Goal: Task Accomplishment & Management: Manage account settings

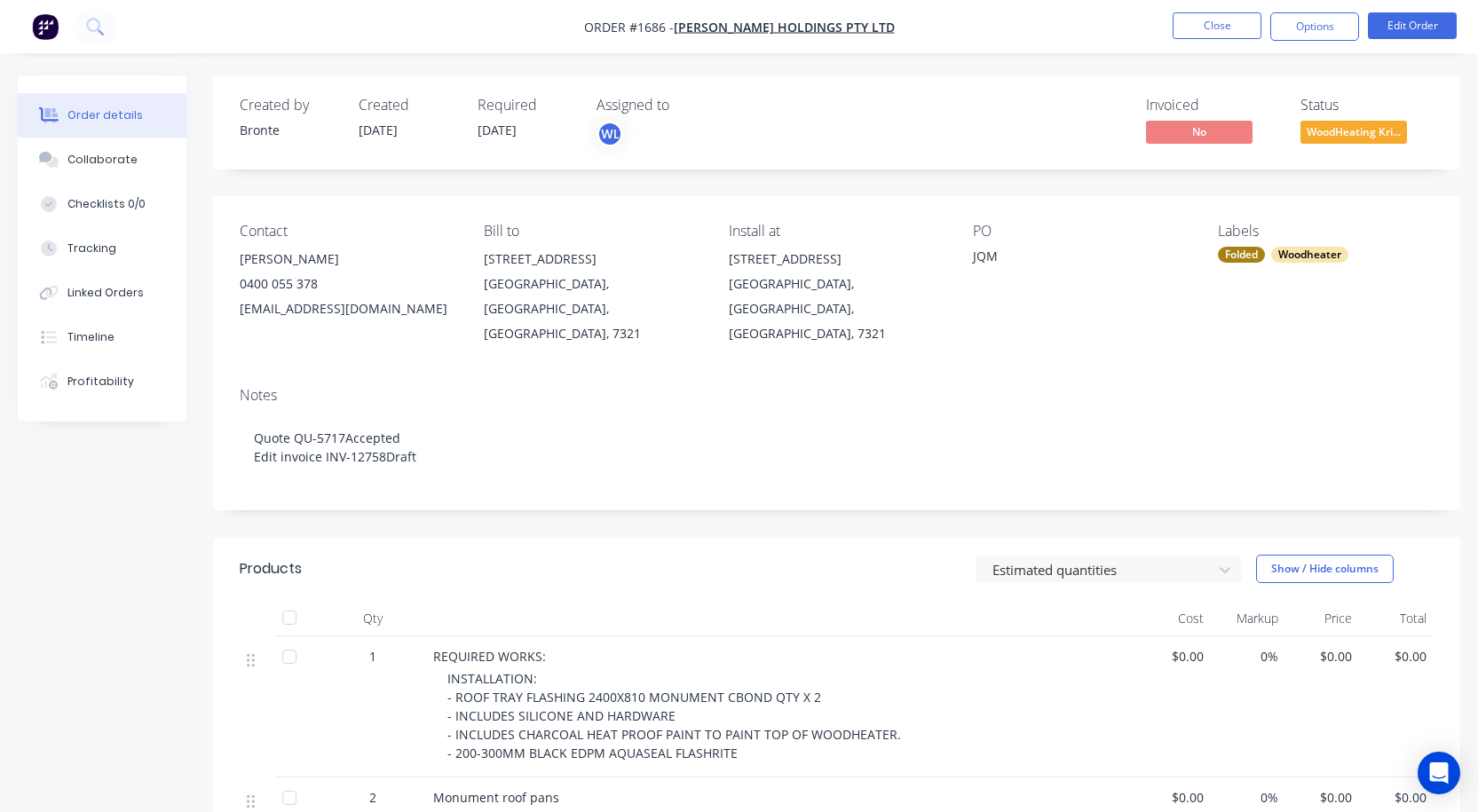
click at [1208, 18] on button "Close" at bounding box center [1217, 25] width 89 height 26
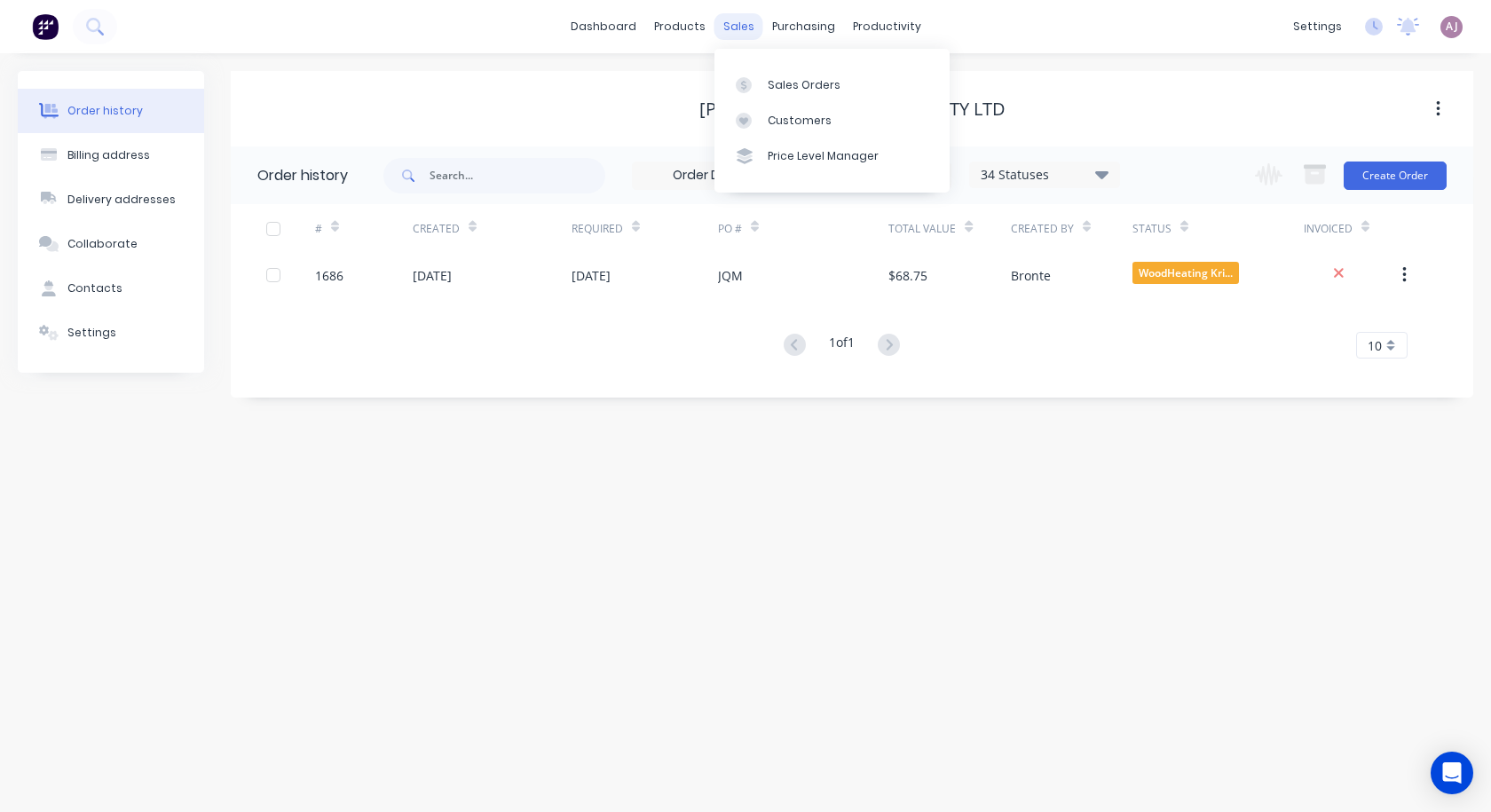
click at [725, 19] on div "sales" at bounding box center [739, 26] width 49 height 26
click at [808, 107] on link "Customers" at bounding box center [832, 120] width 235 height 35
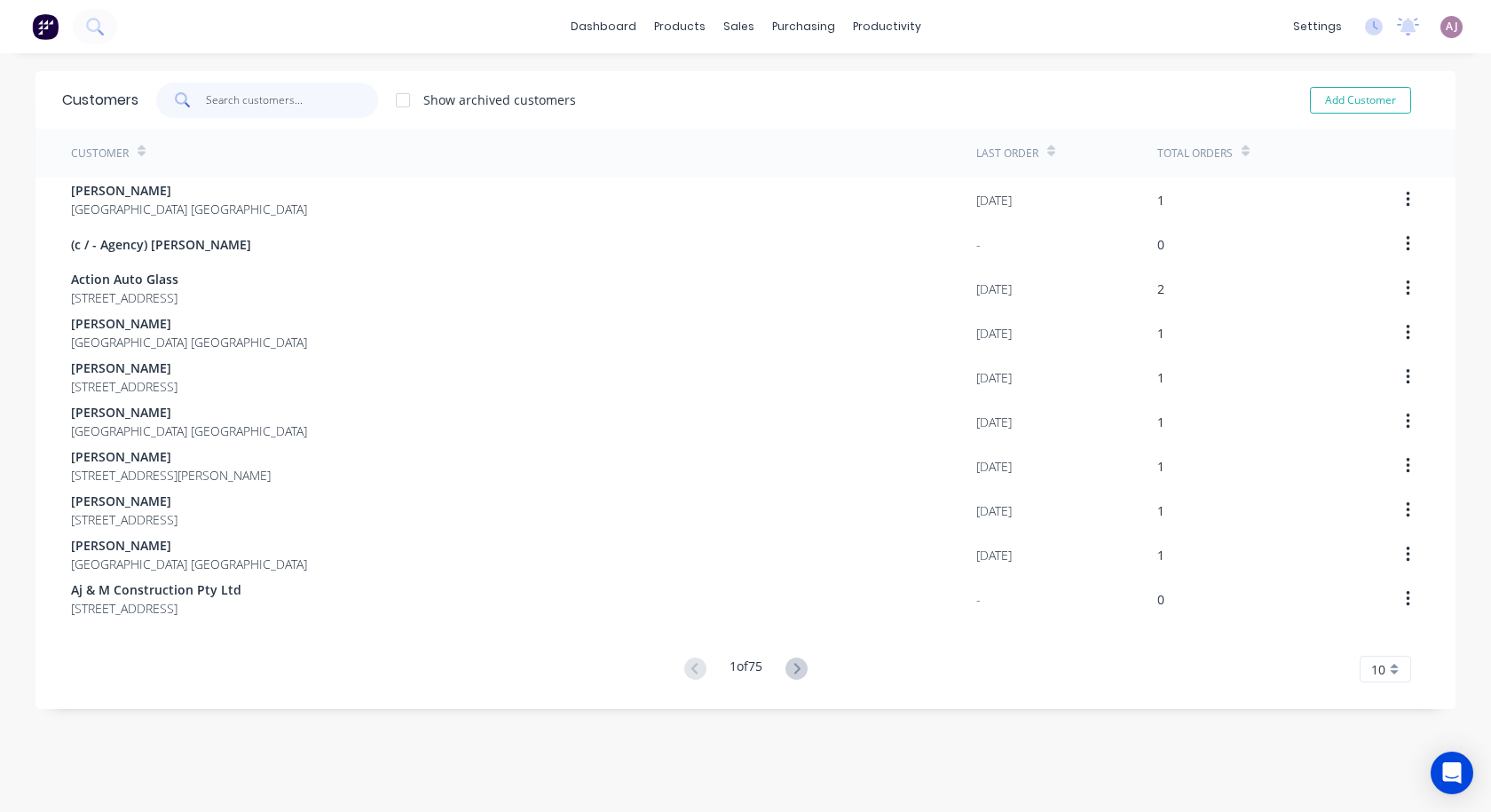
click at [238, 110] on input "text" at bounding box center [292, 100] width 173 height 35
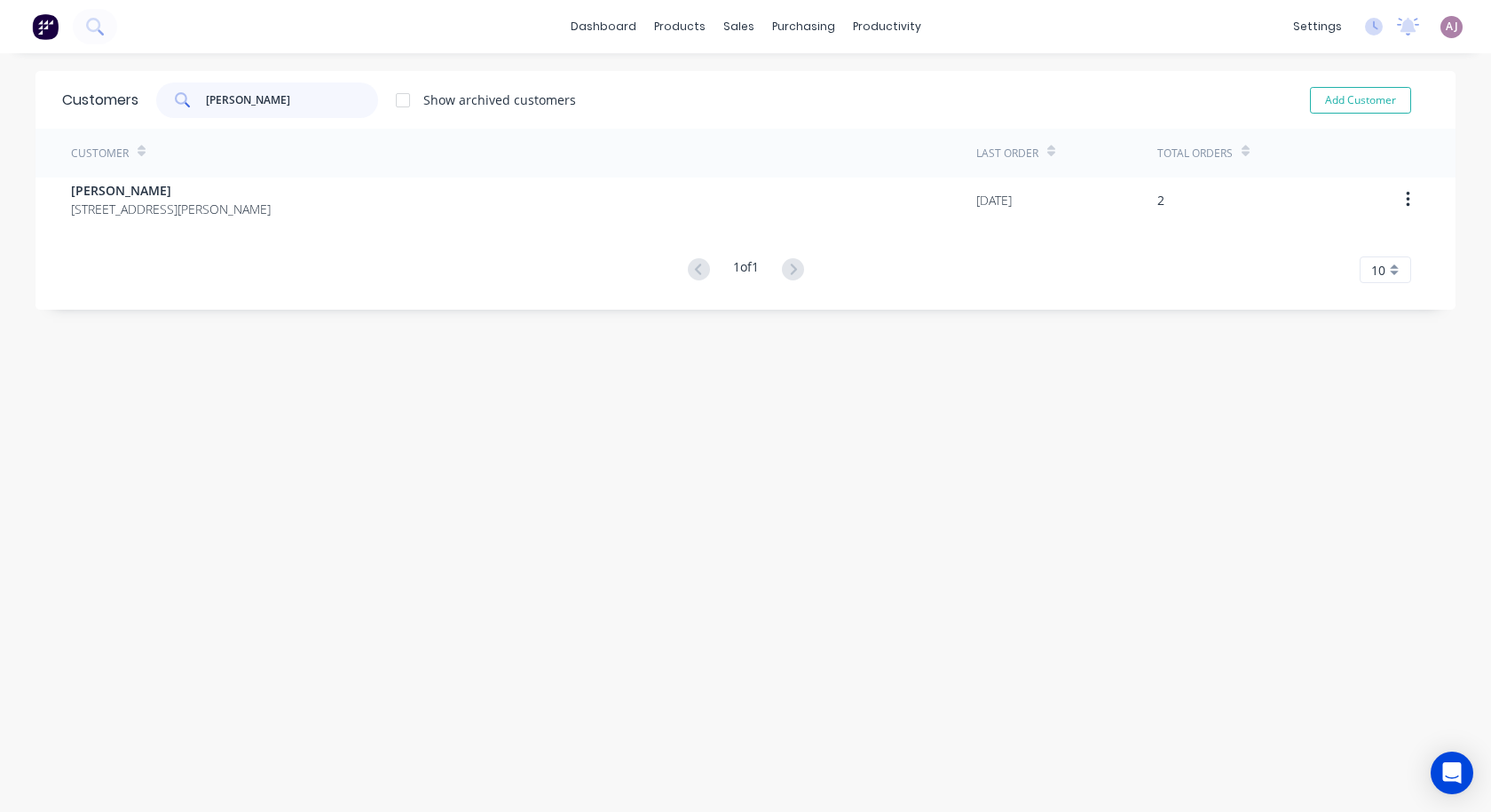
type input "[PERSON_NAME]"
click at [171, 225] on div "Customer Last Order Total Orders [PERSON_NAME] [STREET_ADDRESS][PERSON_NAME] [D…" at bounding box center [745, 205] width 1419 height 155
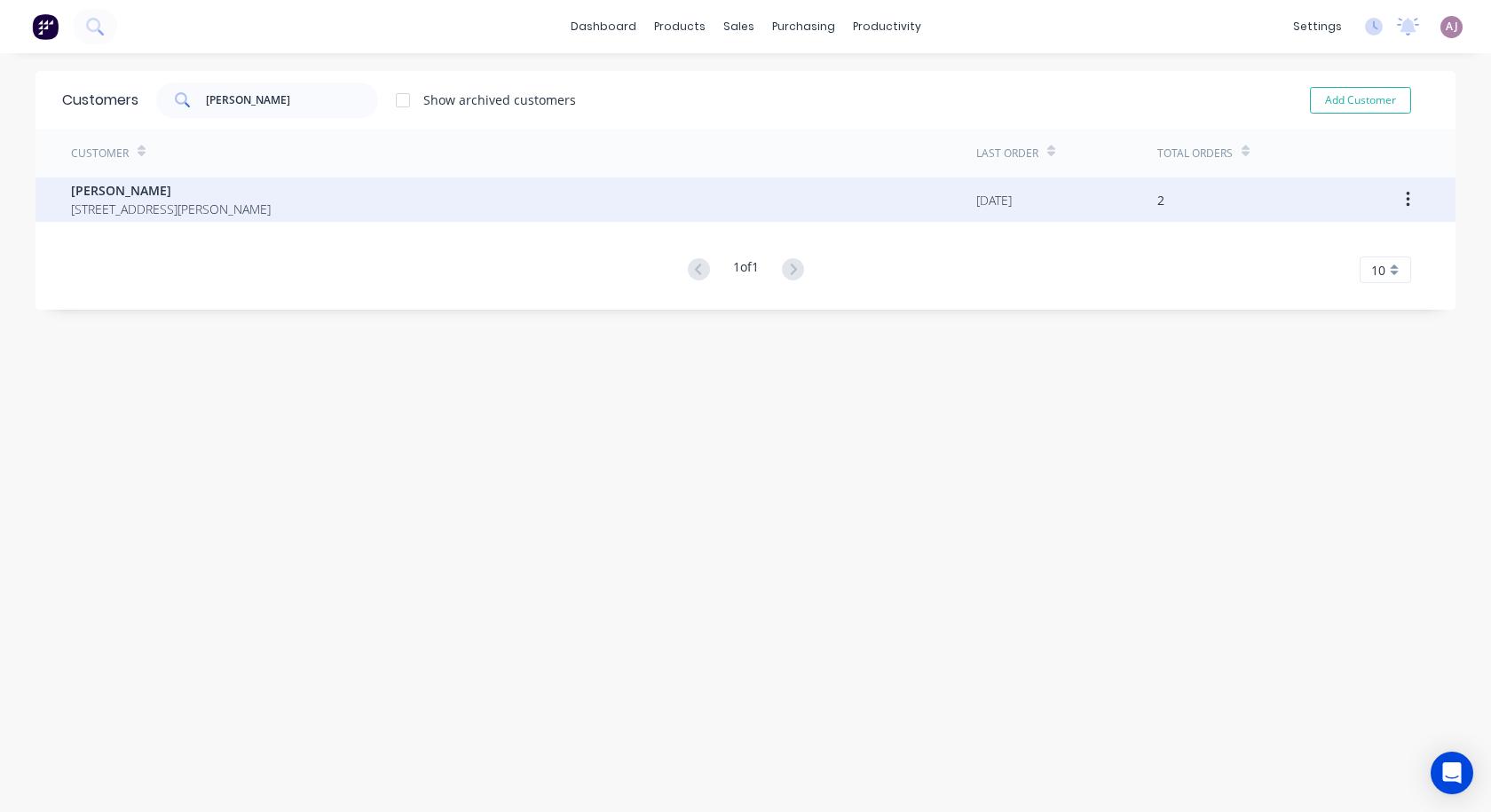
click at [156, 199] on span "[PERSON_NAME]" at bounding box center [170, 190] width 200 height 19
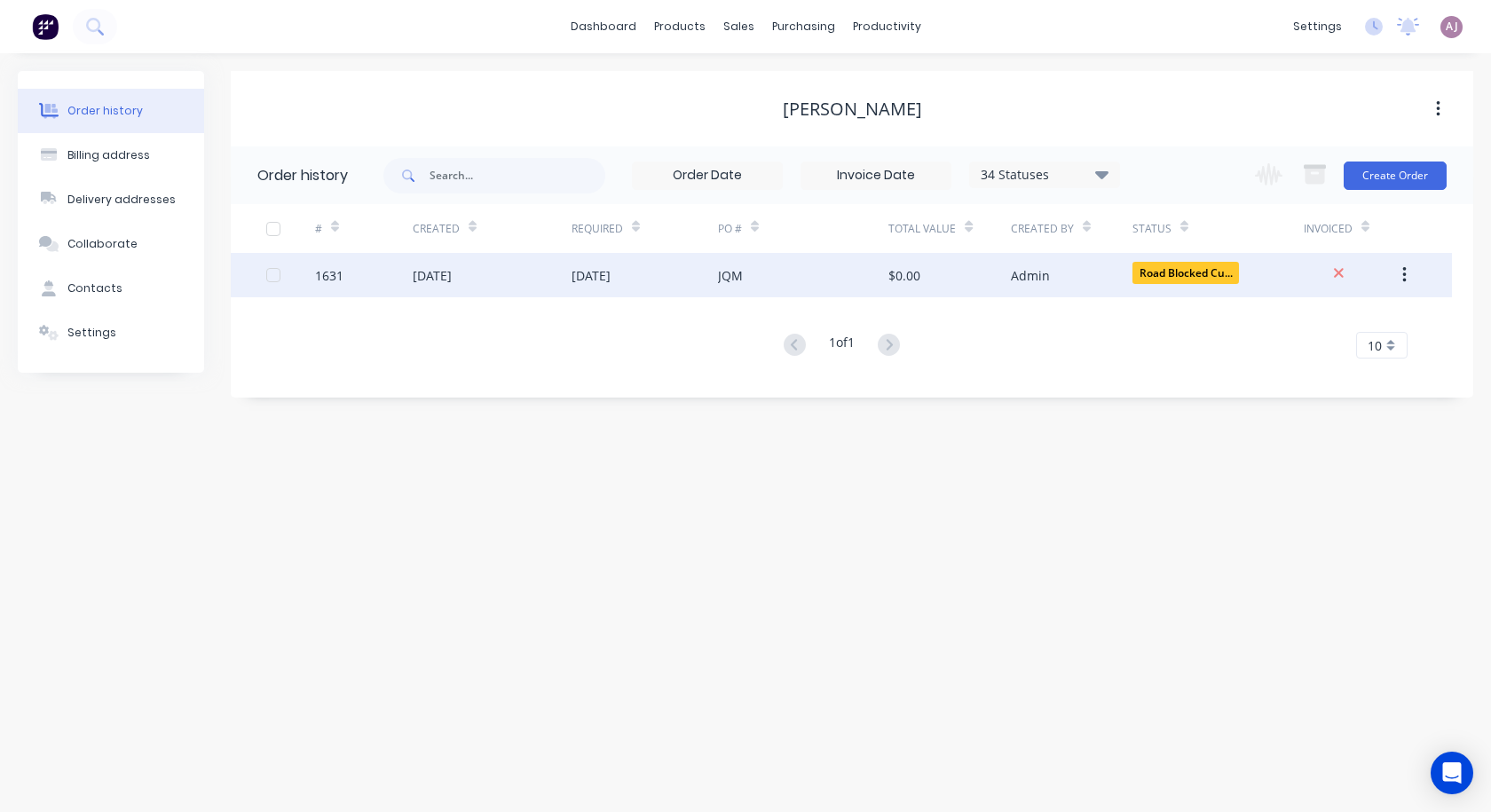
click at [571, 276] on div "[DATE]" at bounding box center [590, 275] width 39 height 19
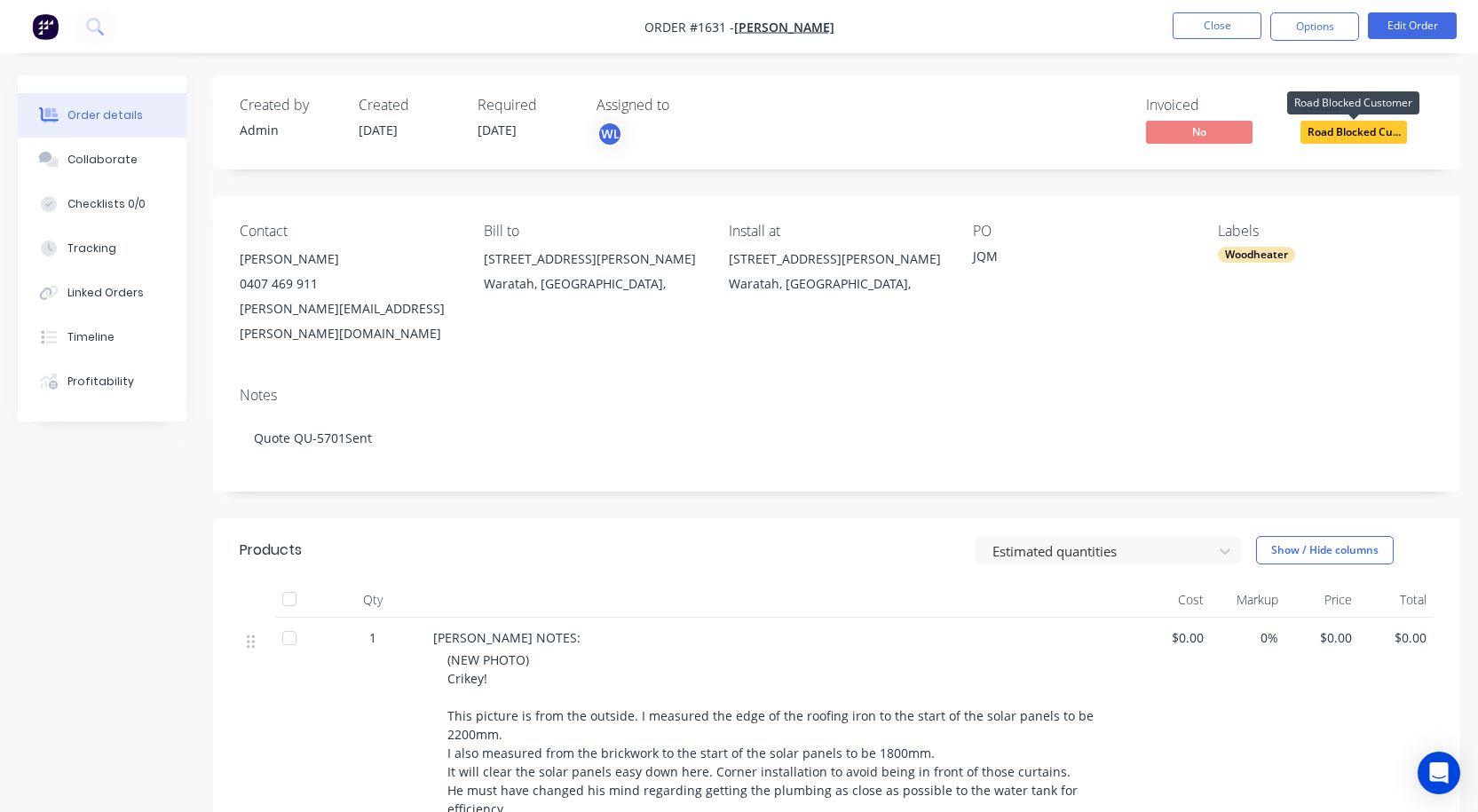
click at [1368, 131] on span "Road Blocked Cu..." at bounding box center [1354, 131] width 107 height 23
drag, startPoint x: 646, startPoint y: 25, endPoint x: 622, endPoint y: 39, distance: 27.8
click at [622, 39] on nav "Order #1631 - [PERSON_NAME] Close Options Edit Order" at bounding box center [739, 26] width 1478 height 53
copy div "Order #1631 - [PERSON_NAME] Close Options Edit Order"
click at [1345, 125] on span "Road Blocked Cu..." at bounding box center [1354, 131] width 107 height 23
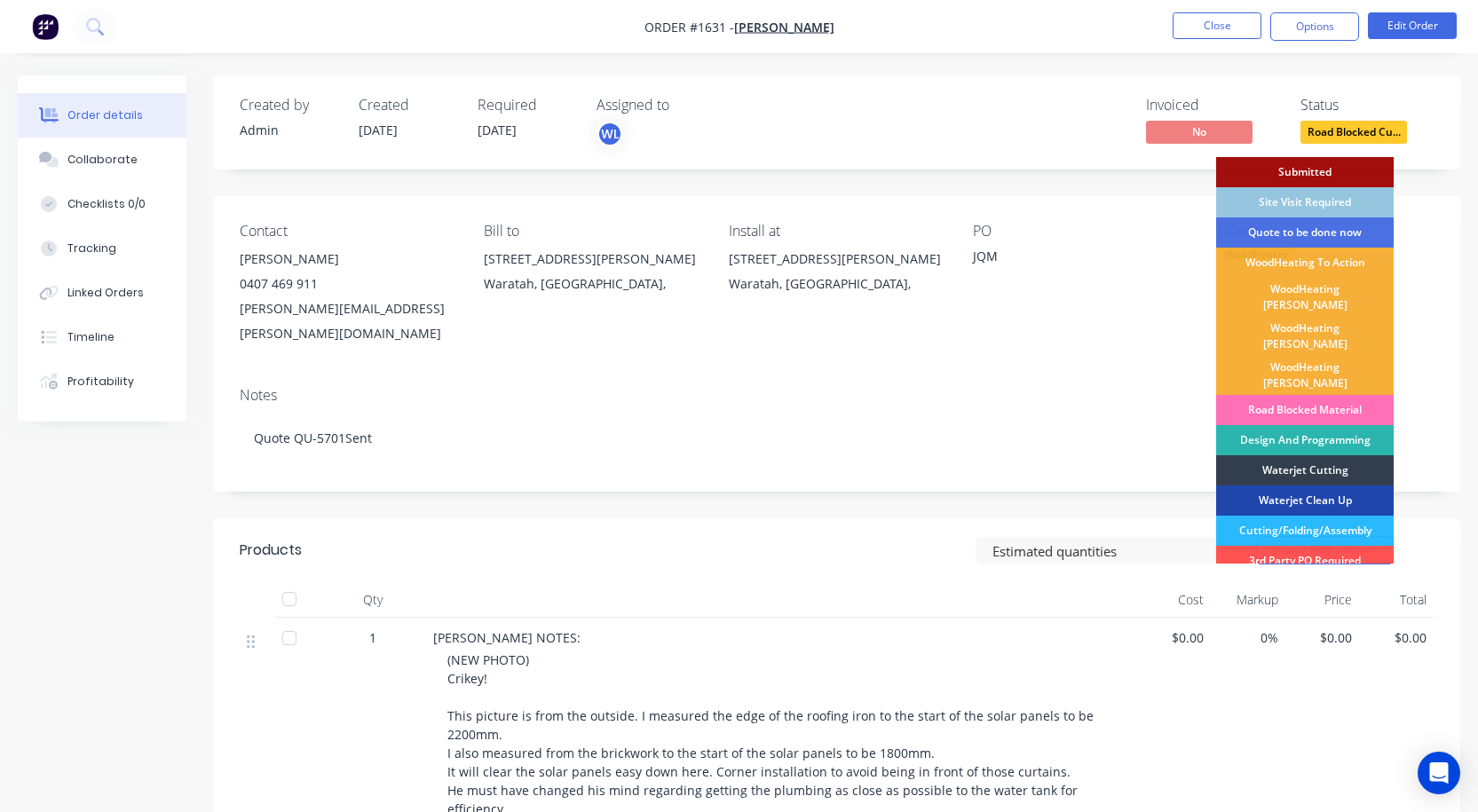
click at [1335, 320] on div "WoodHeating [PERSON_NAME]" at bounding box center [1305, 336] width 178 height 39
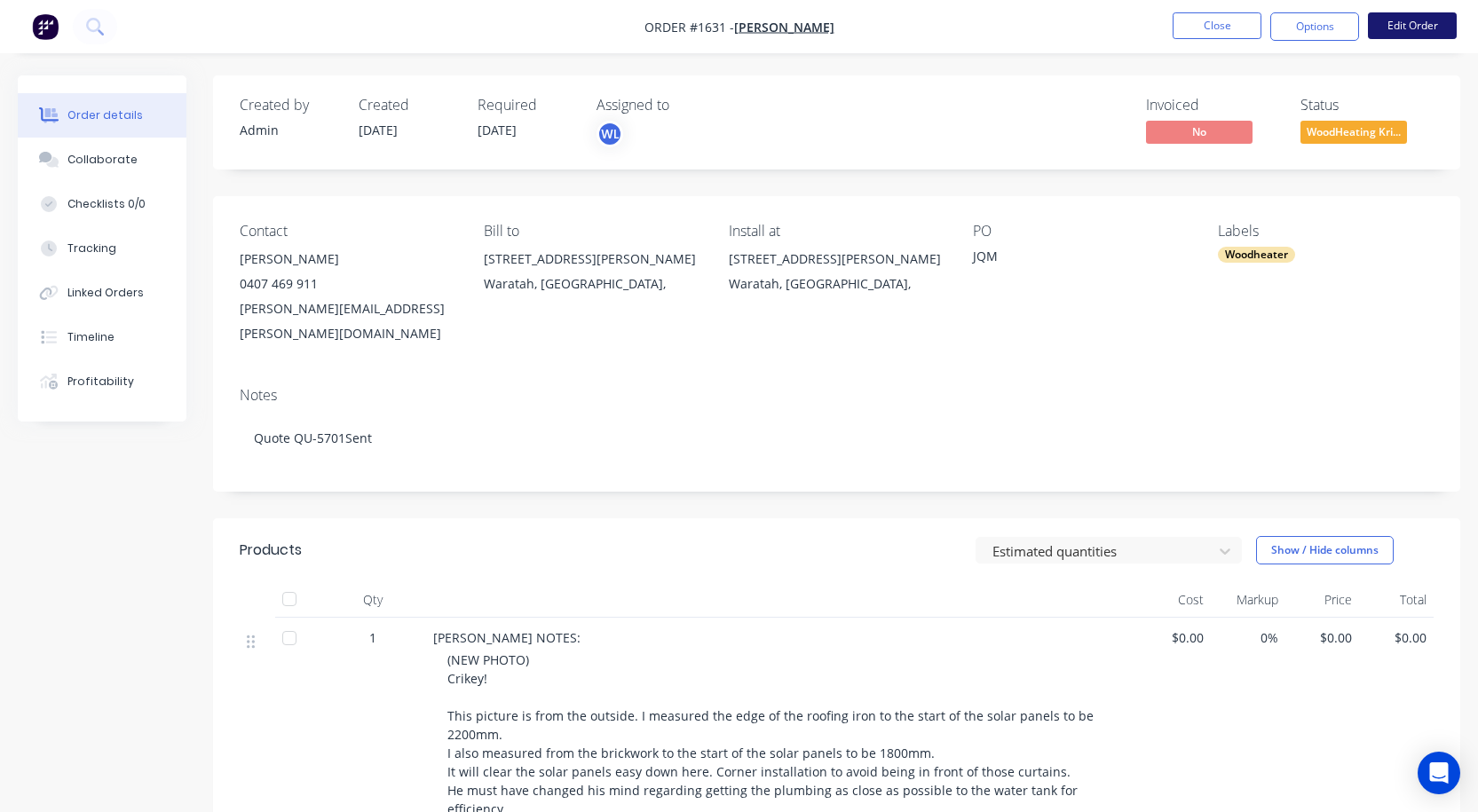
click at [1399, 24] on button "Edit Order" at bounding box center [1412, 25] width 89 height 26
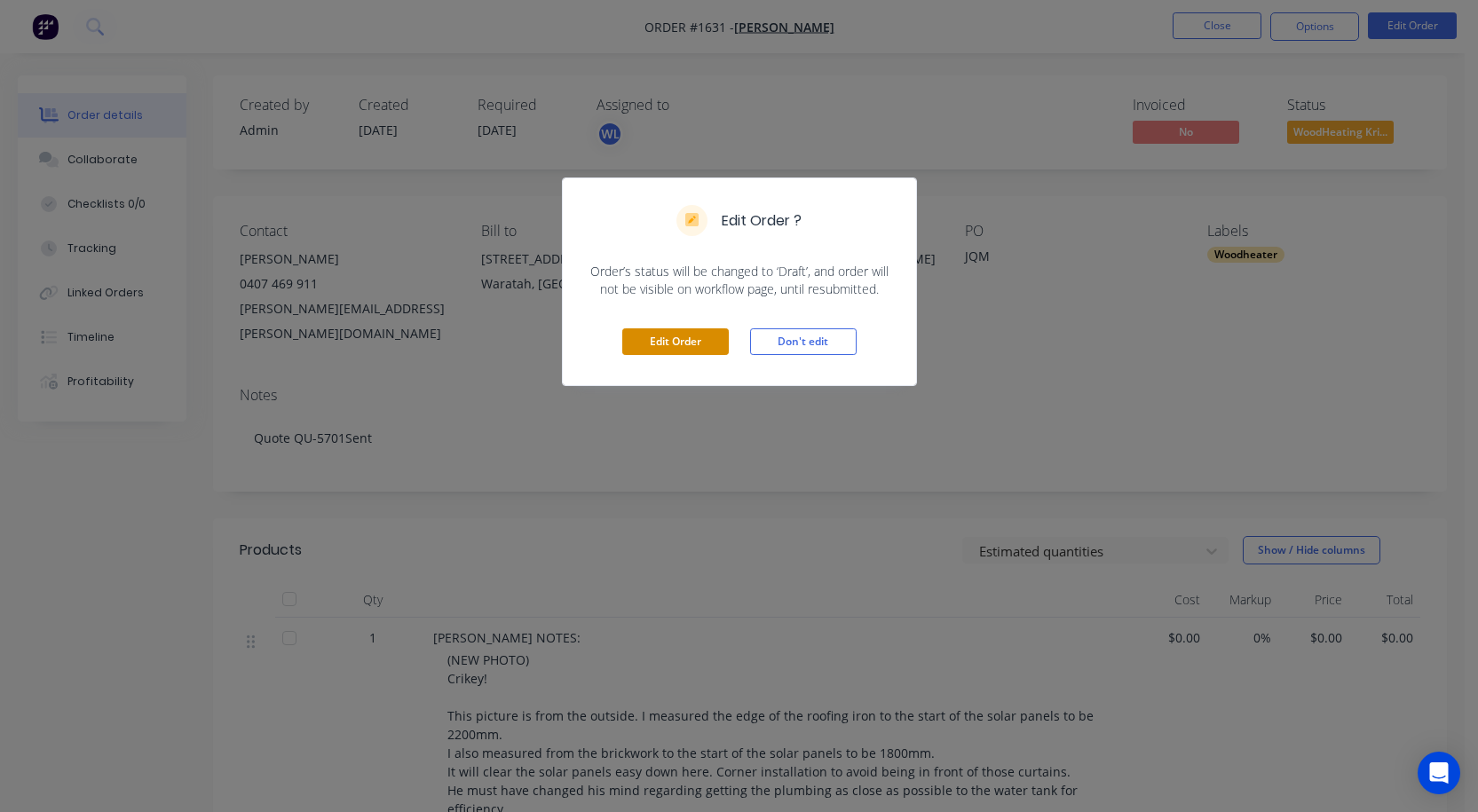
click at [691, 344] on button "Edit Order" at bounding box center [676, 341] width 107 height 26
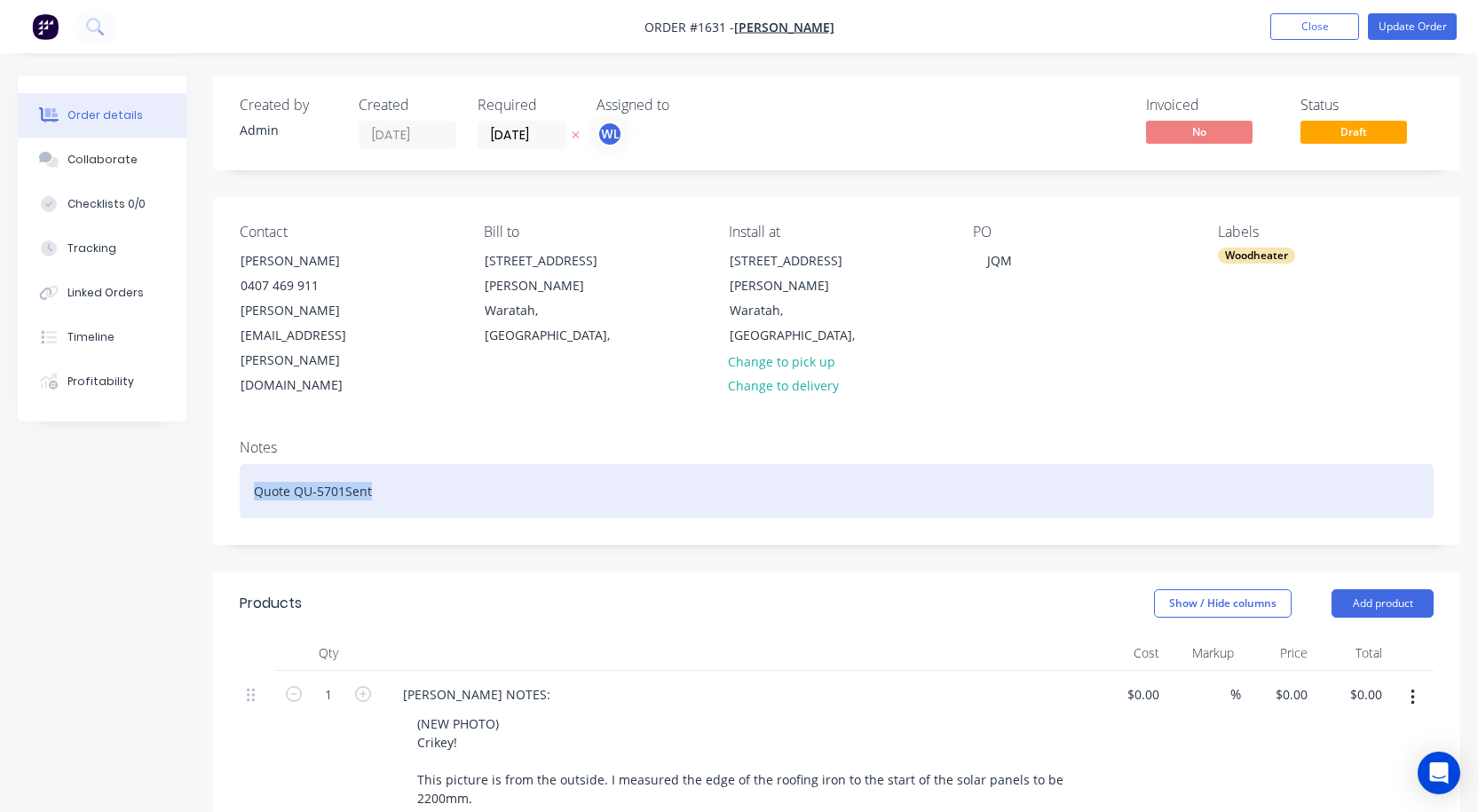
drag, startPoint x: 250, startPoint y: 409, endPoint x: 516, endPoint y: 397, distance: 266.3
click at [516, 464] on div "Quote QU-5701Sent" at bounding box center [837, 492] width 1194 height 54
paste div
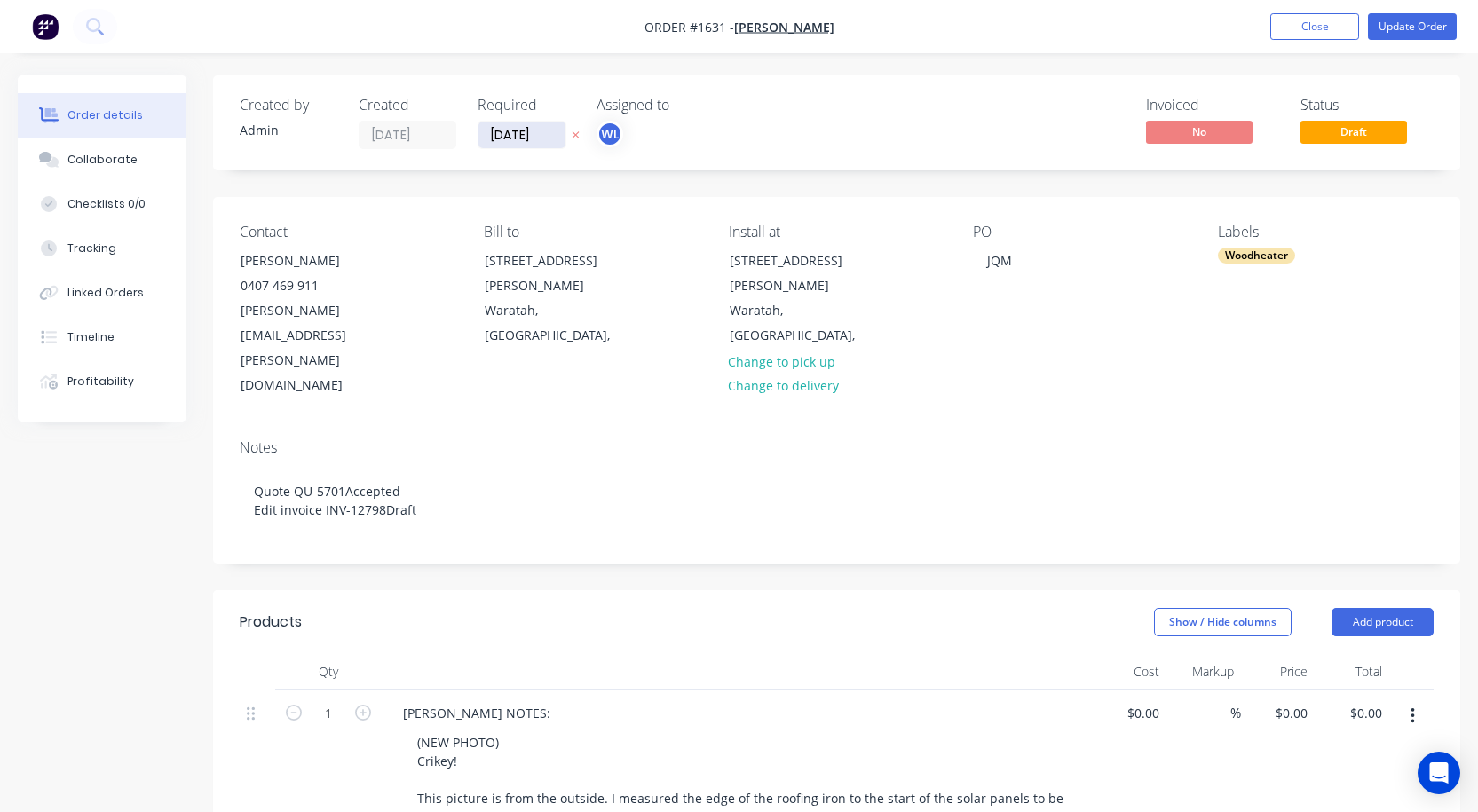
click at [507, 145] on input "[DATE]" at bounding box center [522, 134] width 87 height 26
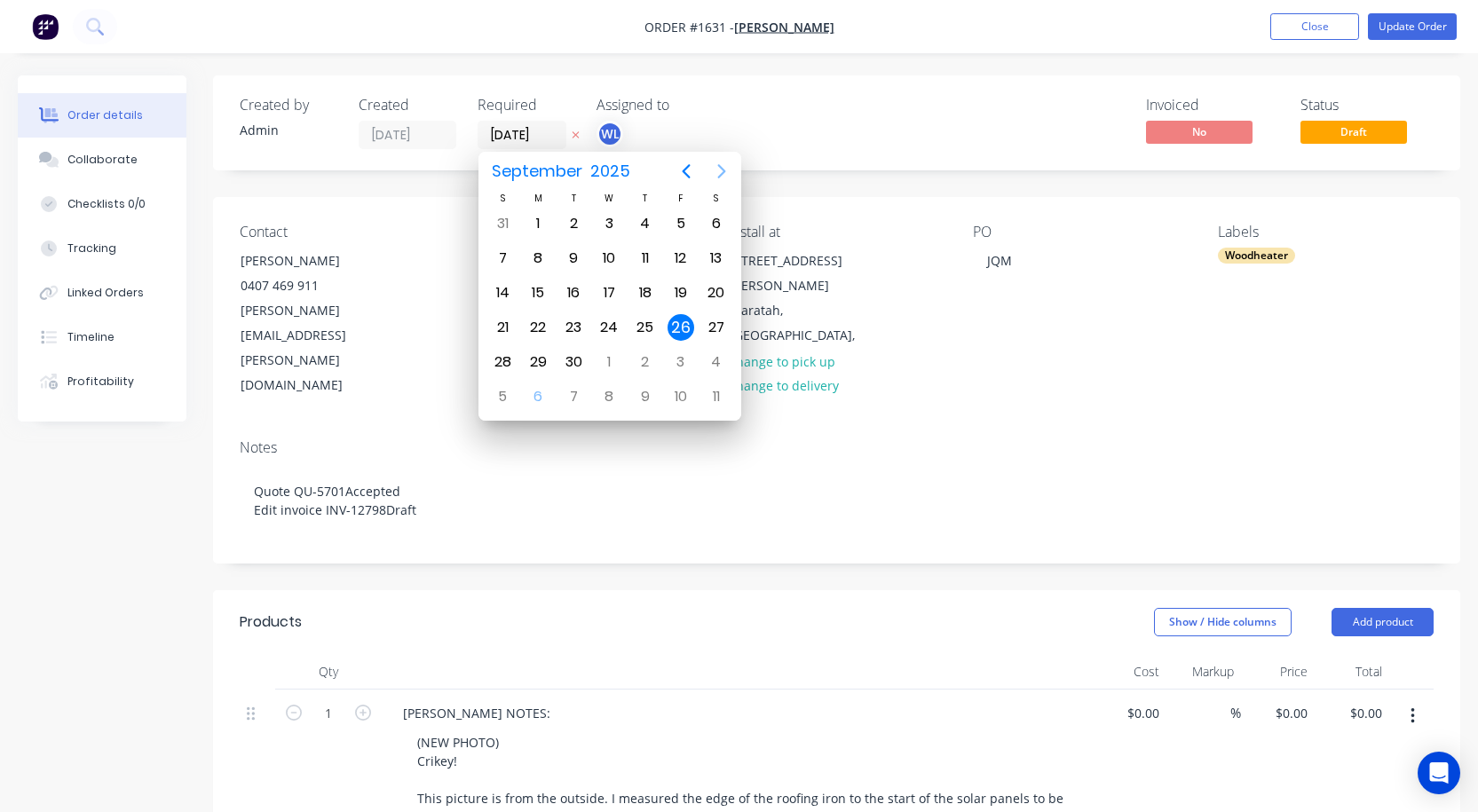
click at [728, 167] on icon "Next page" at bounding box center [722, 171] width 22 height 22
click at [688, 291] on div "17" at bounding box center [680, 292] width 26 height 26
type input "[DATE]"
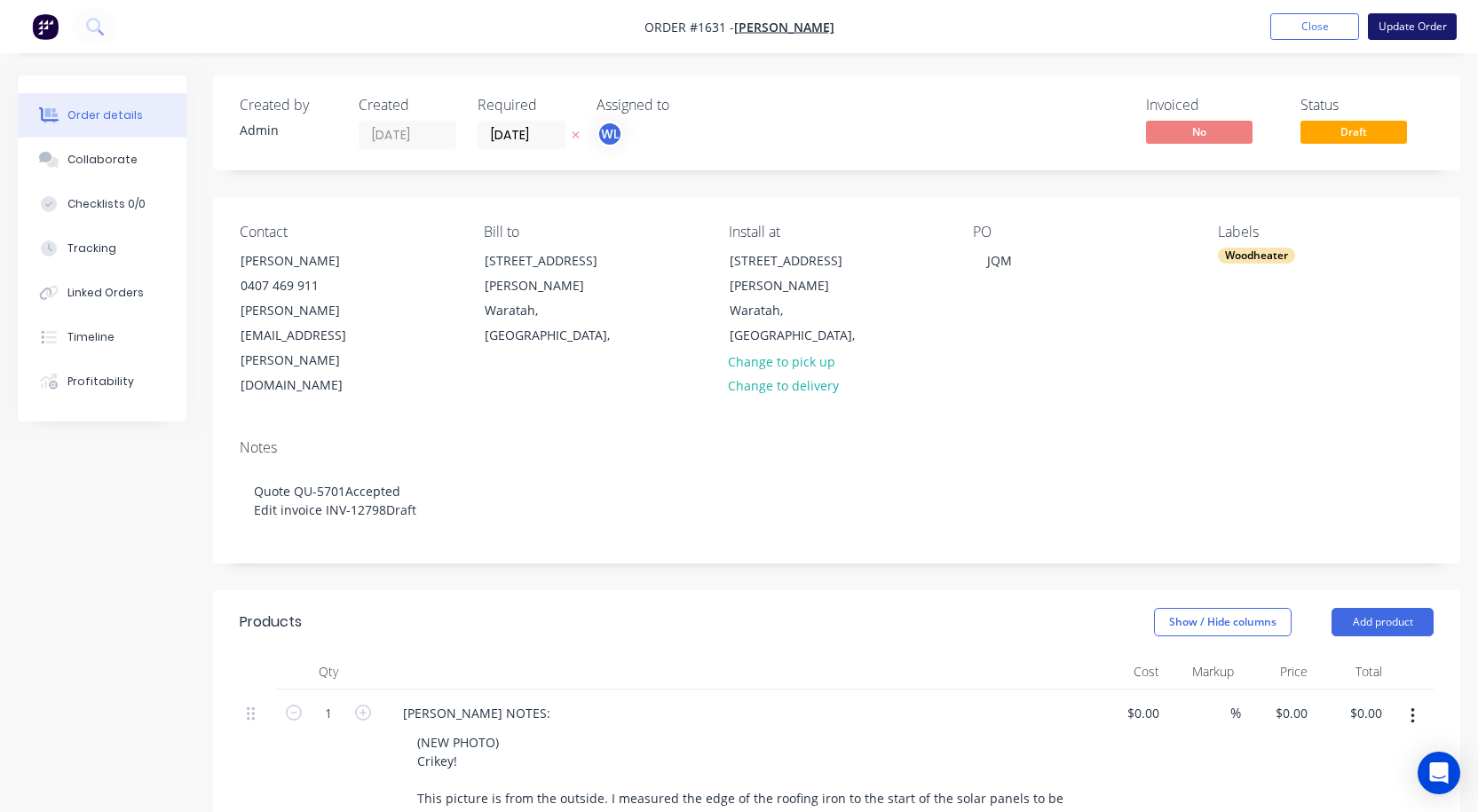
click at [1399, 23] on button "Update Order" at bounding box center [1412, 26] width 89 height 26
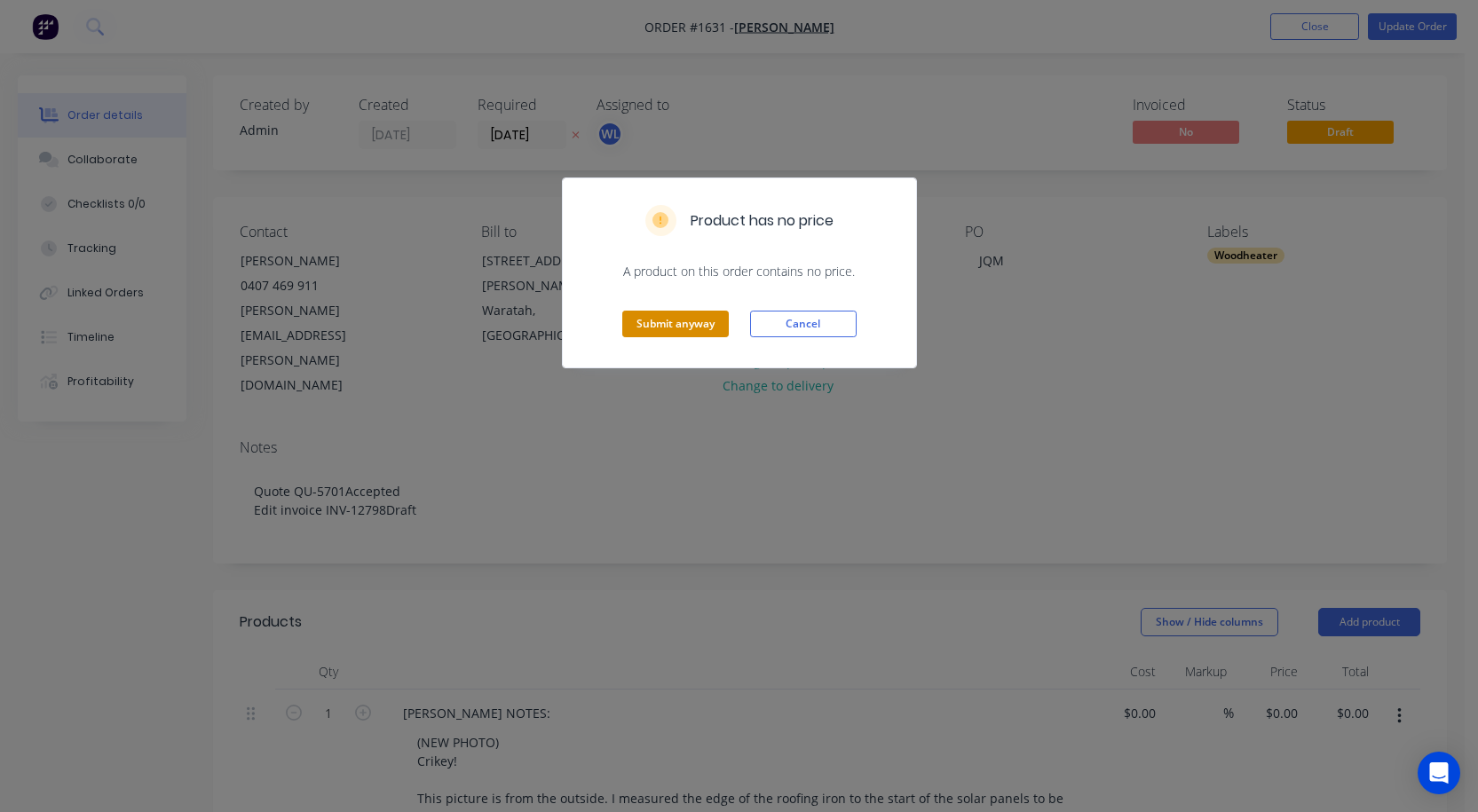
click at [675, 314] on button "Submit anyway" at bounding box center [676, 323] width 107 height 26
